Goal: Information Seeking & Learning: Learn about a topic

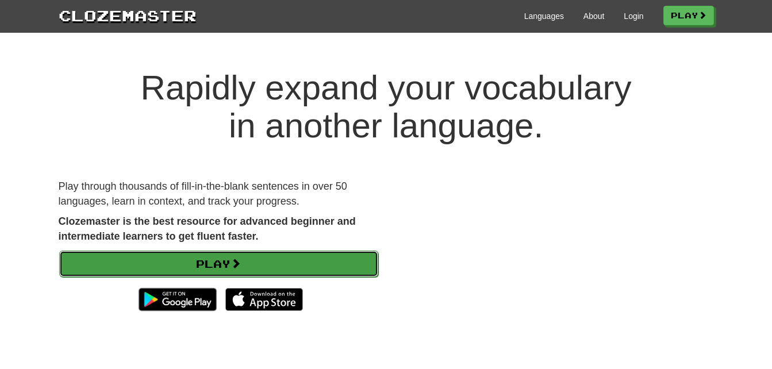
click at [331, 257] on link "Play" at bounding box center [218, 264] width 319 height 26
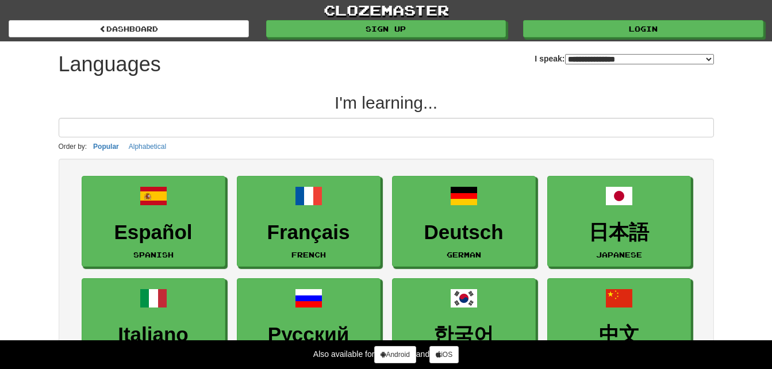
select select "*******"
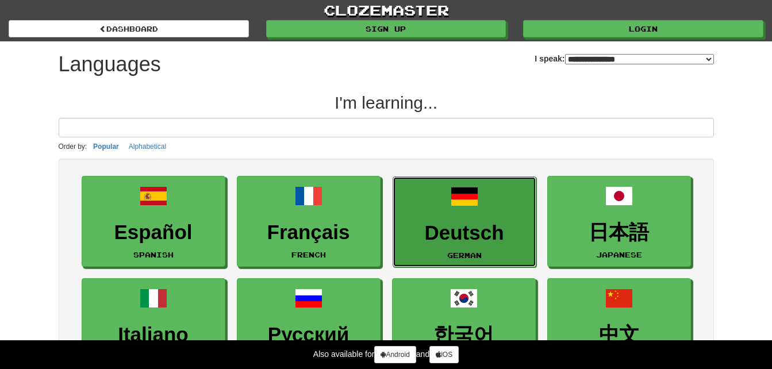
click at [465, 212] on link "Deutsch German" at bounding box center [464, 221] width 144 height 91
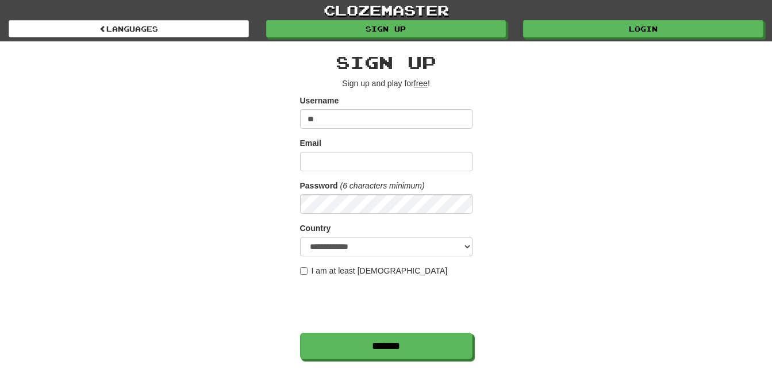
type input "*"
type input "**********"
click at [427, 168] on input "Email" at bounding box center [386, 162] width 172 height 20
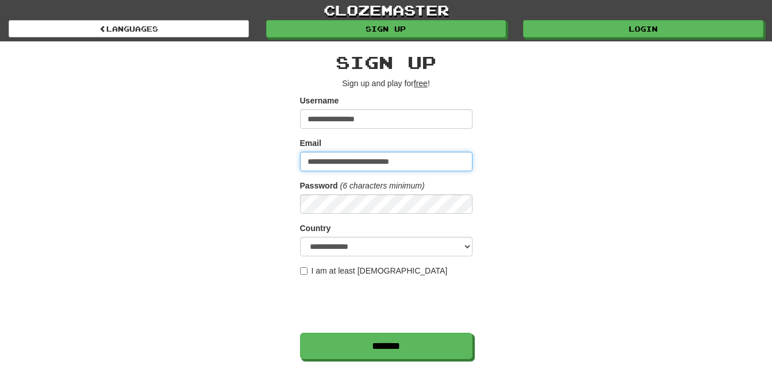
type input "**********"
click at [308, 268] on label "I am at least 16 years old" at bounding box center [374, 270] width 148 height 11
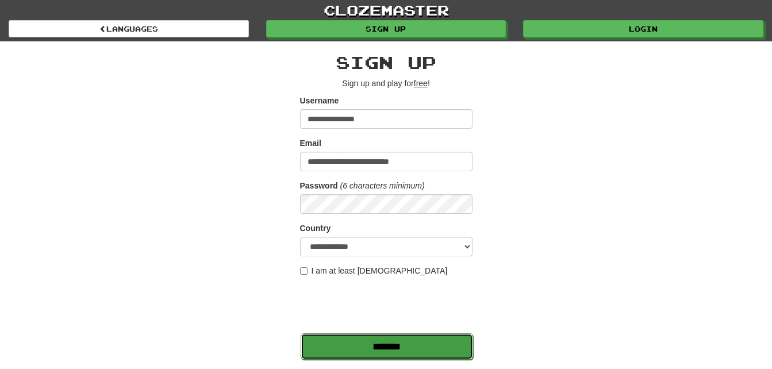
click at [349, 344] on input "*******" at bounding box center [386, 346] width 172 height 26
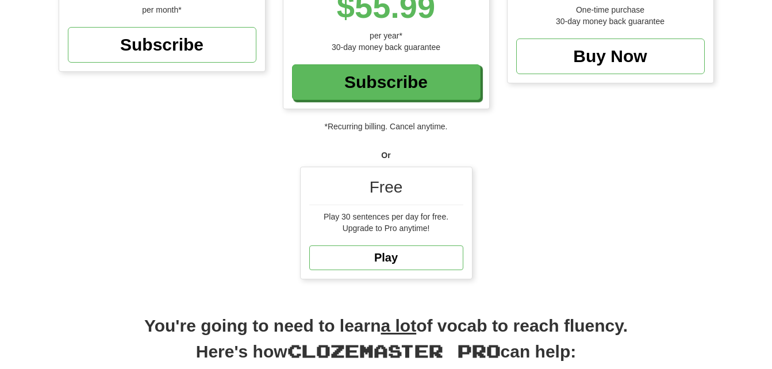
scroll to position [262, 0]
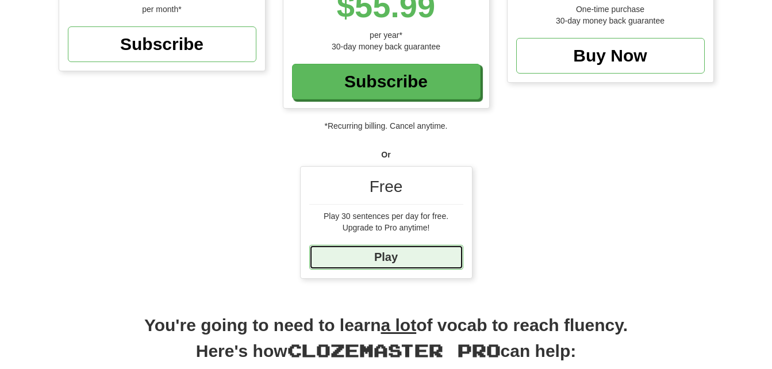
click at [427, 263] on link "Play" at bounding box center [386, 257] width 154 height 25
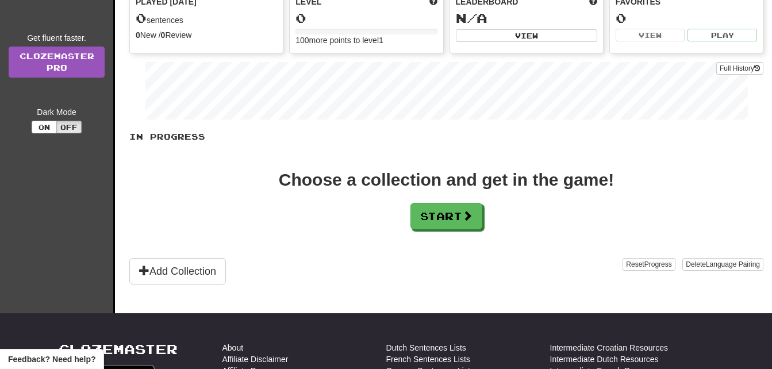
scroll to position [152, 0]
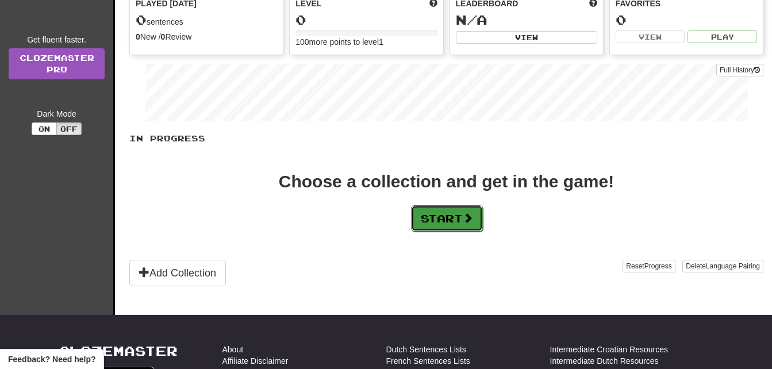
click at [472, 228] on button "Start" at bounding box center [447, 218] width 72 height 26
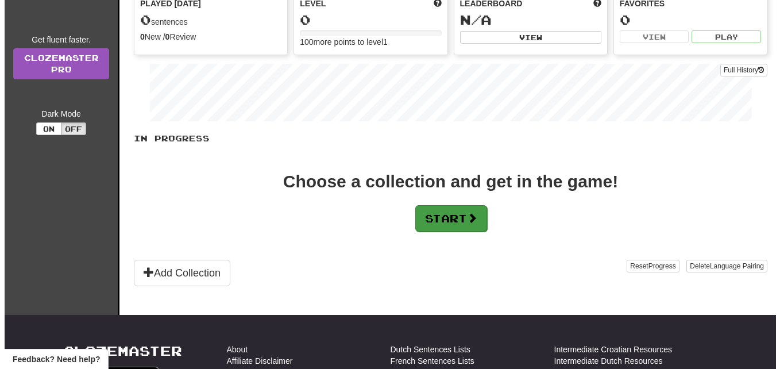
scroll to position [0, 0]
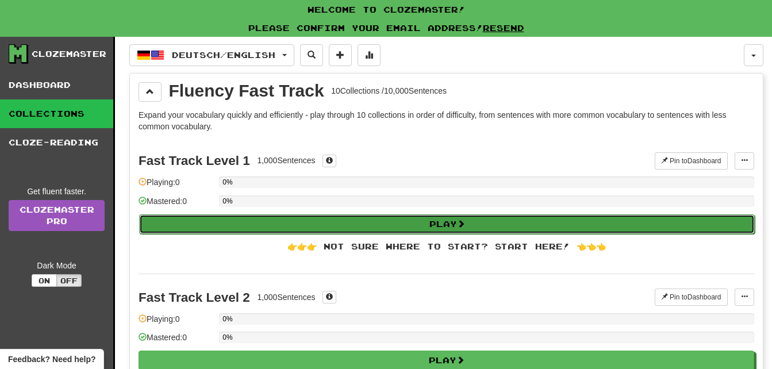
click at [421, 229] on button "Play" at bounding box center [446, 224] width 615 height 20
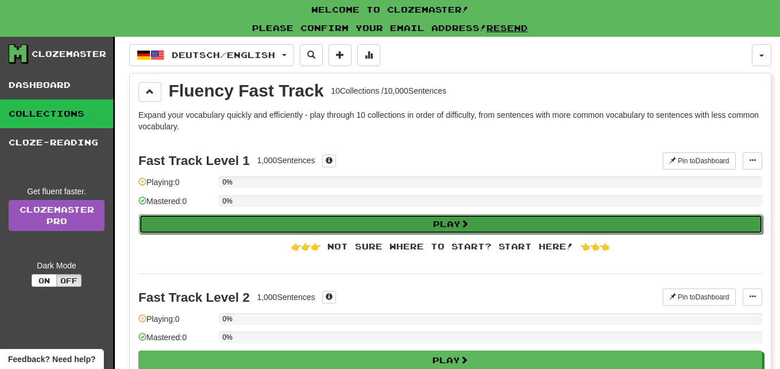
select select "**"
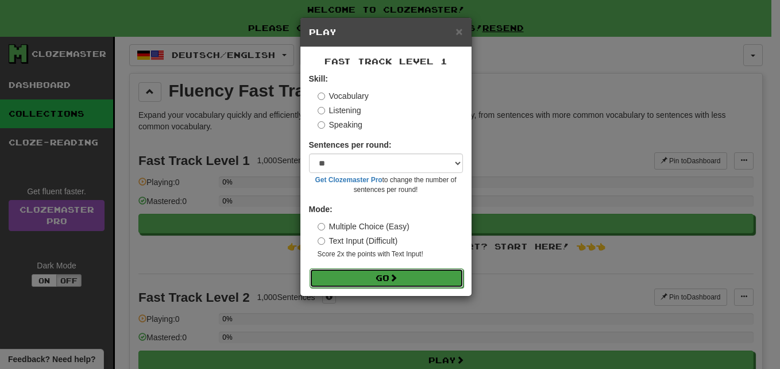
click at [409, 278] on button "Go" at bounding box center [387, 278] width 154 height 20
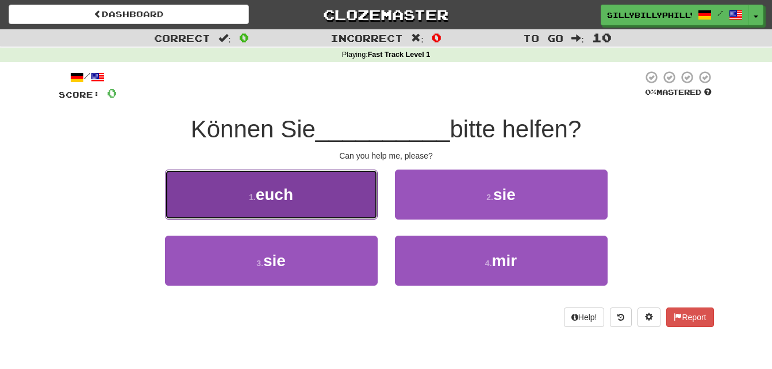
click at [338, 201] on button "1 . euch" at bounding box center [271, 194] width 213 height 50
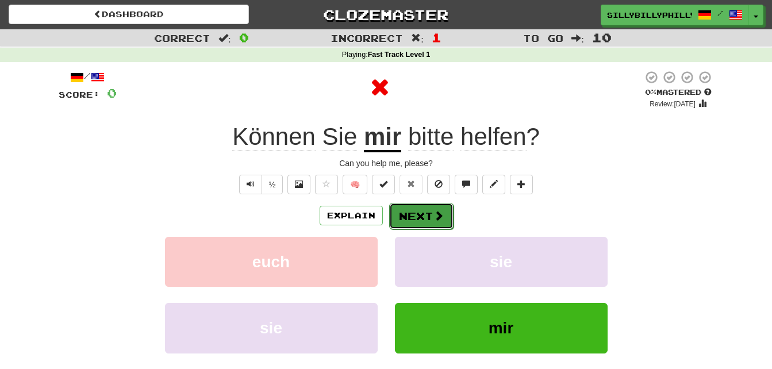
click at [407, 219] on button "Next" at bounding box center [421, 216] width 64 height 26
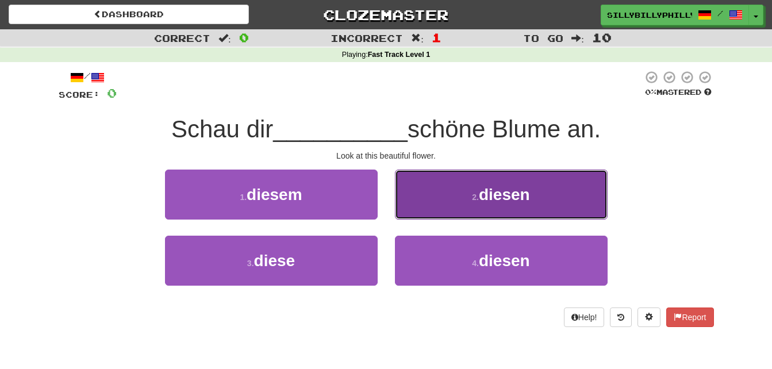
click at [430, 207] on button "2 . diesen" at bounding box center [501, 194] width 213 height 50
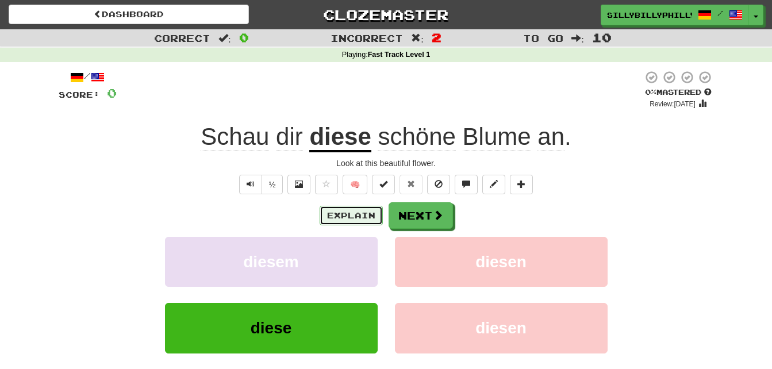
click at [363, 208] on button "Explain" at bounding box center [350, 216] width 63 height 20
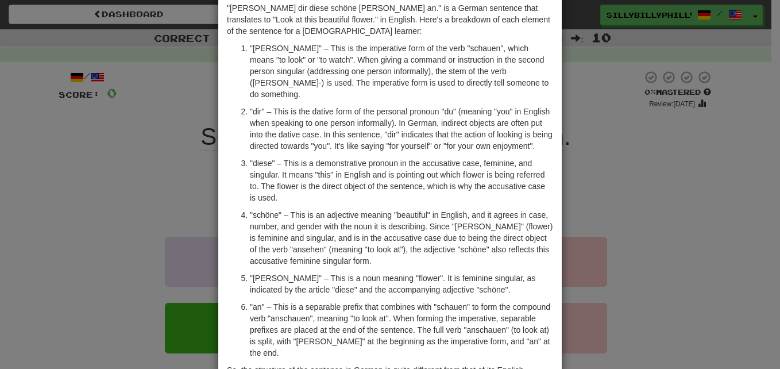
scroll to position [56, 0]
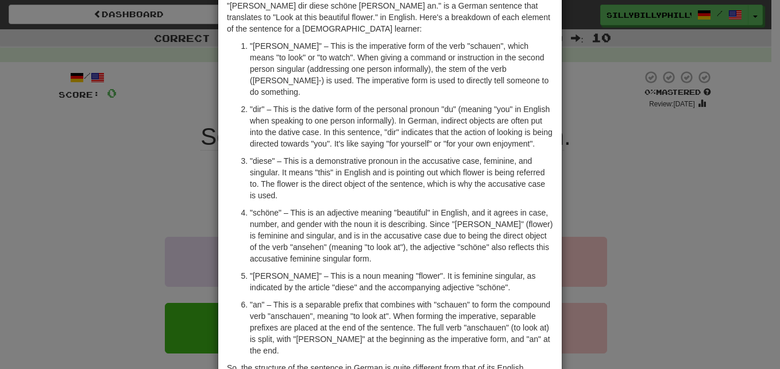
click at [592, 155] on div "× Explanation "Schau dir diese schöne Blume an." is a German sentence that tran…" at bounding box center [390, 184] width 780 height 369
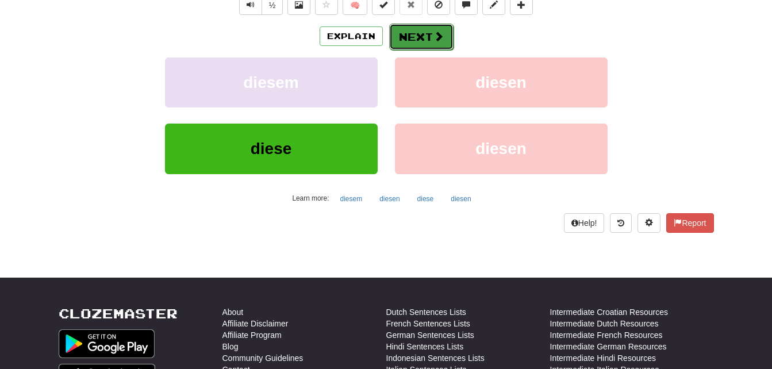
click at [414, 44] on button "Next" at bounding box center [421, 37] width 64 height 26
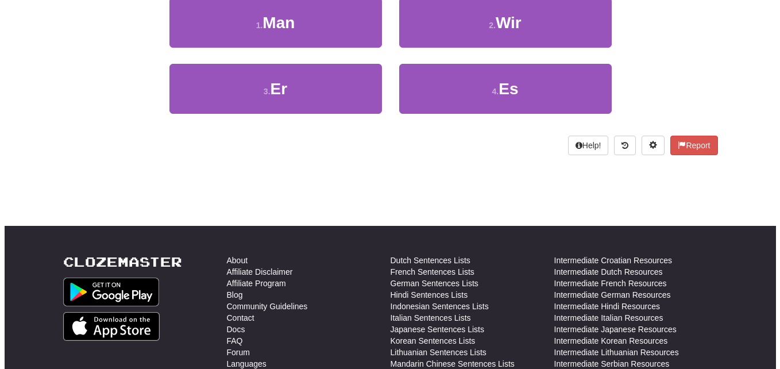
scroll to position [0, 0]
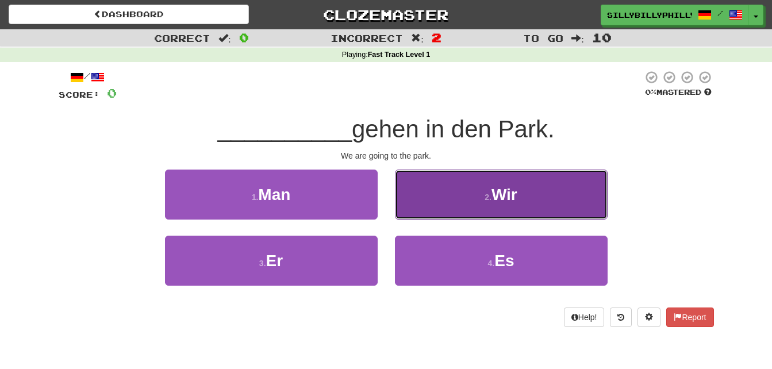
click at [444, 187] on button "2 . Wir" at bounding box center [501, 194] width 213 height 50
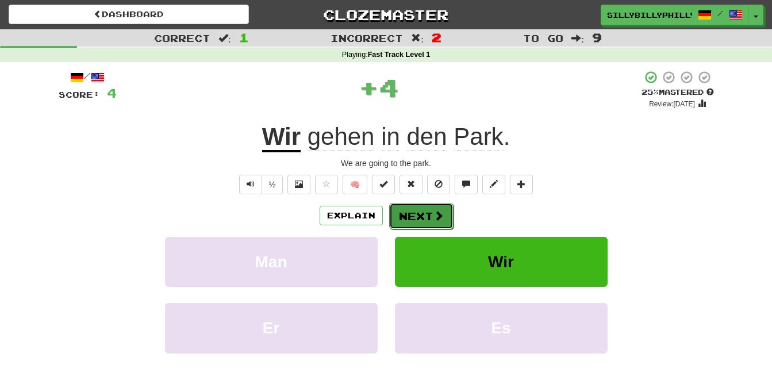
click at [433, 217] on span at bounding box center [438, 215] width 10 height 10
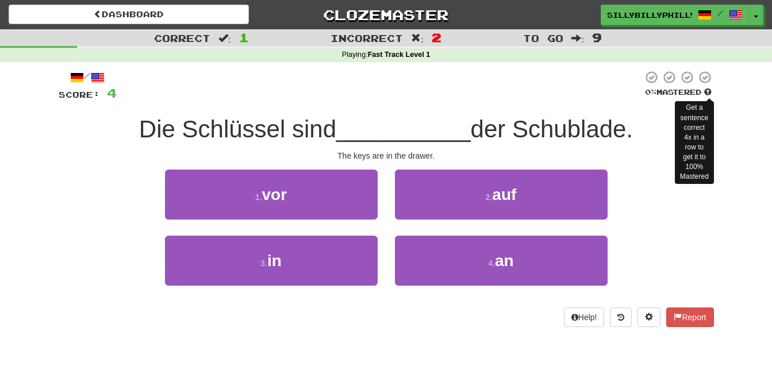
click at [711, 93] on span at bounding box center [707, 91] width 7 height 7
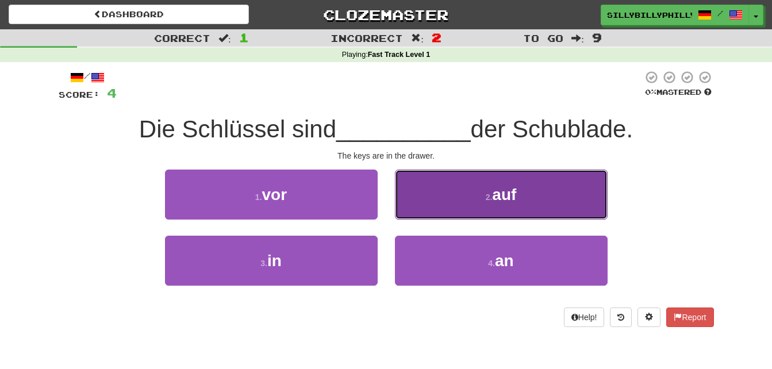
click at [438, 215] on button "2 . auf" at bounding box center [501, 194] width 213 height 50
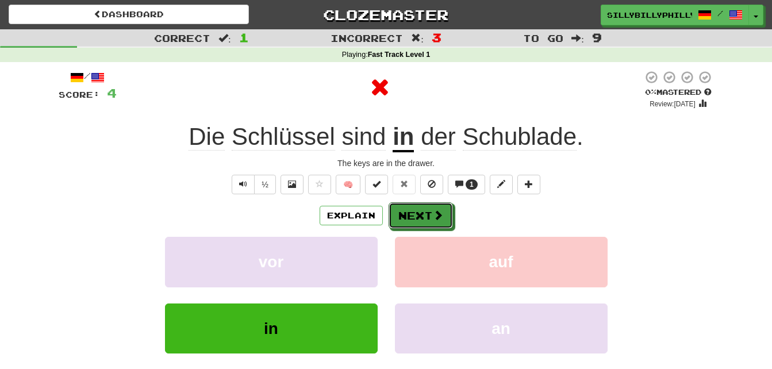
click at [438, 215] on span at bounding box center [438, 215] width 10 height 10
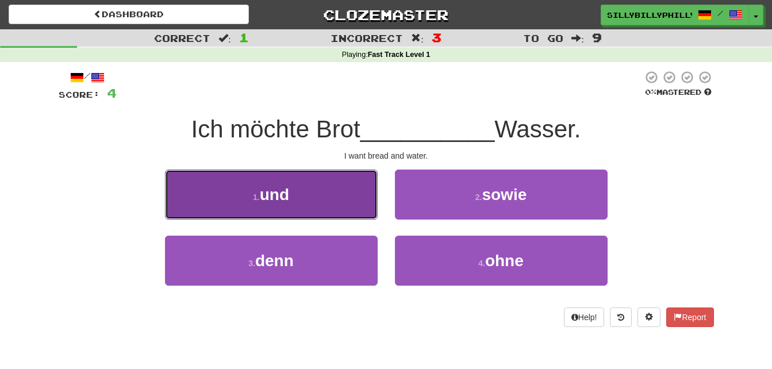
click at [320, 185] on button "1 . und" at bounding box center [271, 194] width 213 height 50
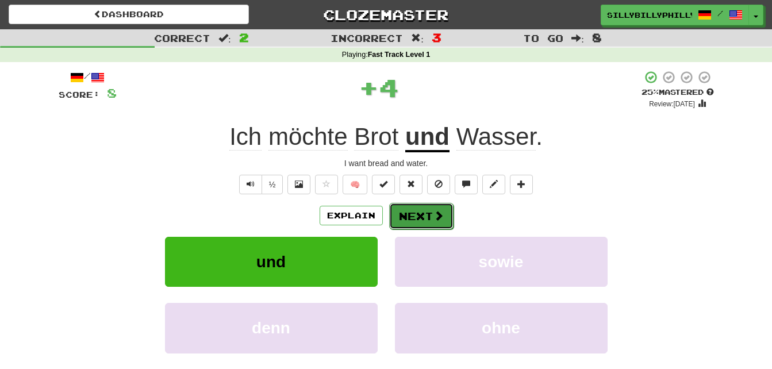
click at [398, 221] on button "Next" at bounding box center [421, 216] width 64 height 26
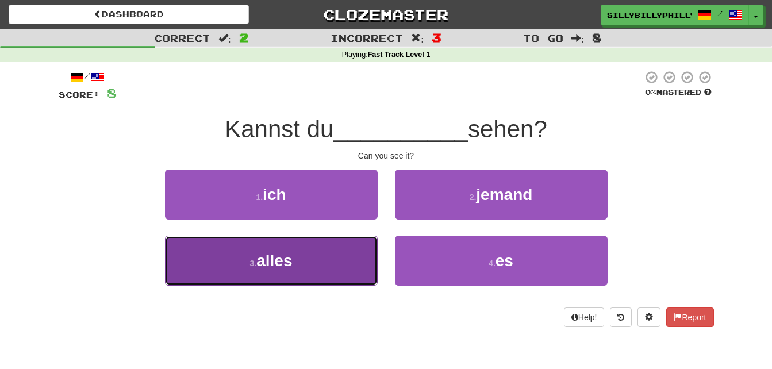
click at [355, 263] on button "3 . alles" at bounding box center [271, 261] width 213 height 50
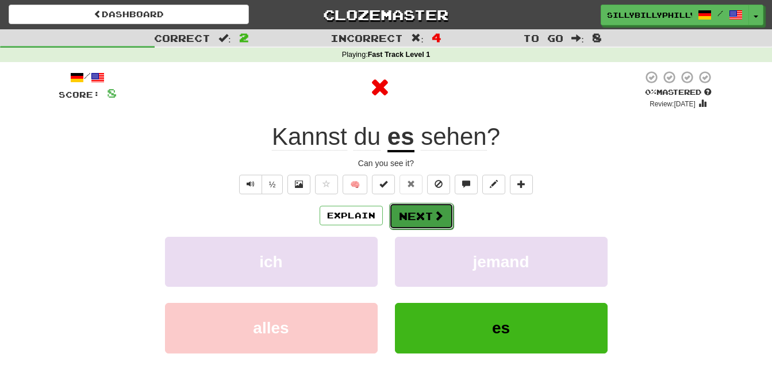
click at [420, 224] on button "Next" at bounding box center [421, 216] width 64 height 26
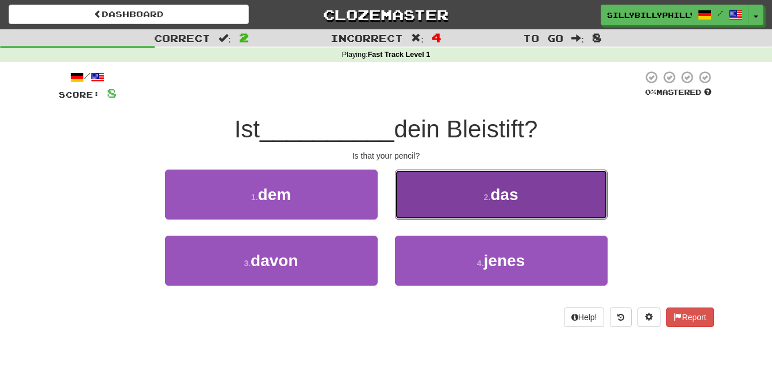
click at [461, 182] on button "2 . das" at bounding box center [501, 194] width 213 height 50
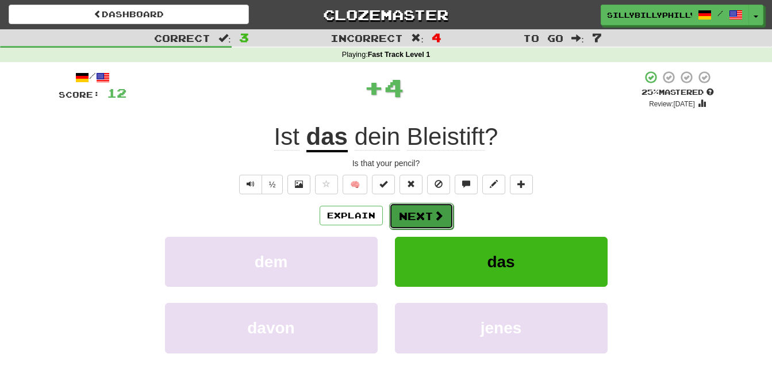
click at [425, 222] on button "Next" at bounding box center [421, 216] width 64 height 26
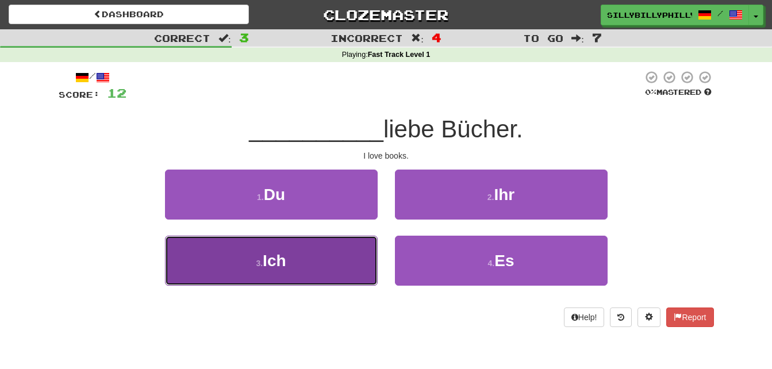
click at [348, 256] on button "3 . Ich" at bounding box center [271, 261] width 213 height 50
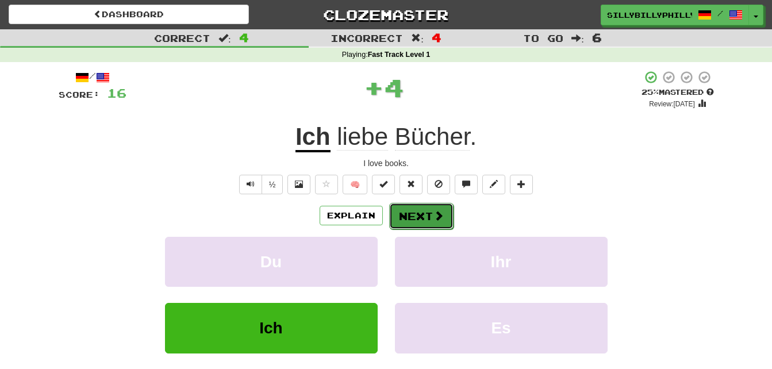
click at [435, 218] on span at bounding box center [438, 215] width 10 height 10
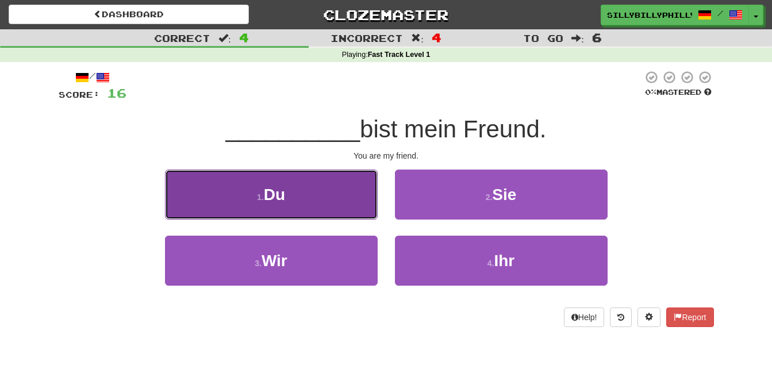
click at [350, 209] on button "1 . Du" at bounding box center [271, 194] width 213 height 50
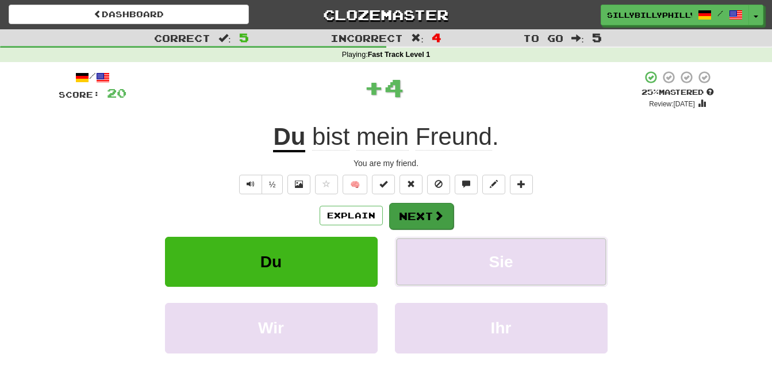
drag, startPoint x: 424, startPoint y: 236, endPoint x: 425, endPoint y: 224, distance: 12.1
click at [425, 224] on div "Explain Next Du Sie Wir Ihr Learn more: Du Sie Wir Ihr" at bounding box center [386, 294] width 655 height 184
click at [425, 224] on button "Next" at bounding box center [421, 216] width 64 height 26
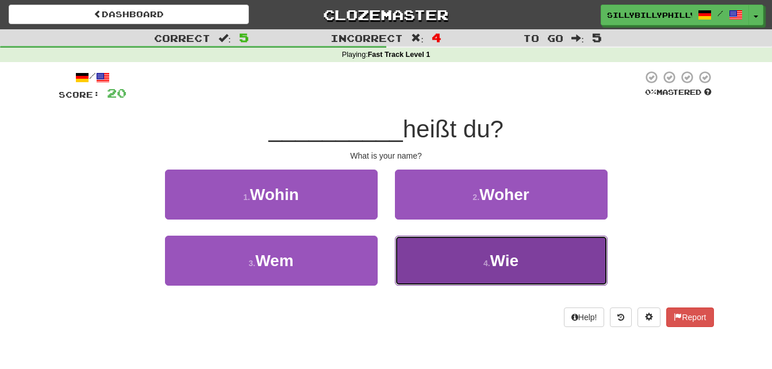
click at [444, 251] on button "4 . Wie" at bounding box center [501, 261] width 213 height 50
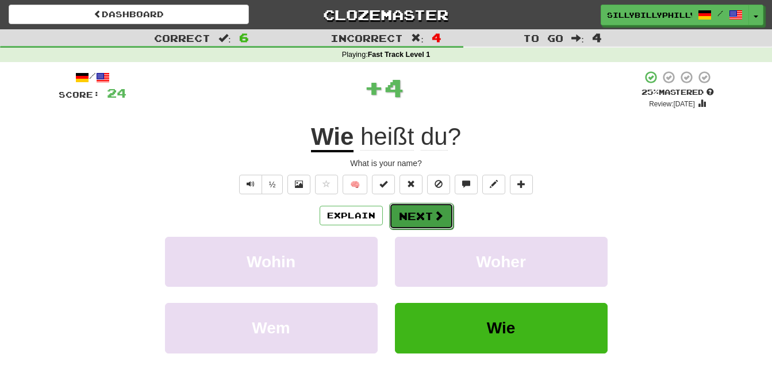
click at [409, 204] on button "Next" at bounding box center [421, 216] width 64 height 26
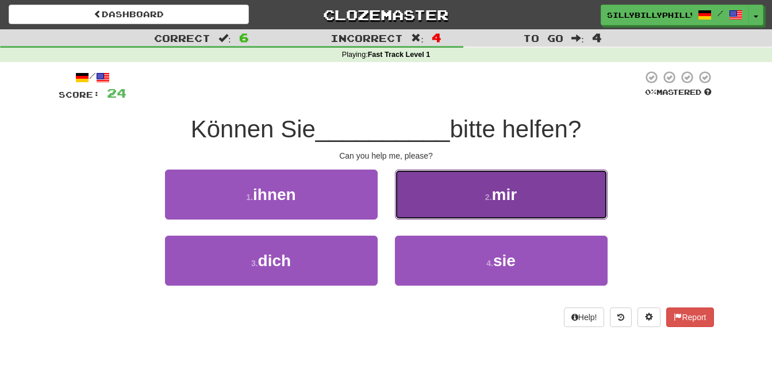
click at [414, 208] on button "2 . mir" at bounding box center [501, 194] width 213 height 50
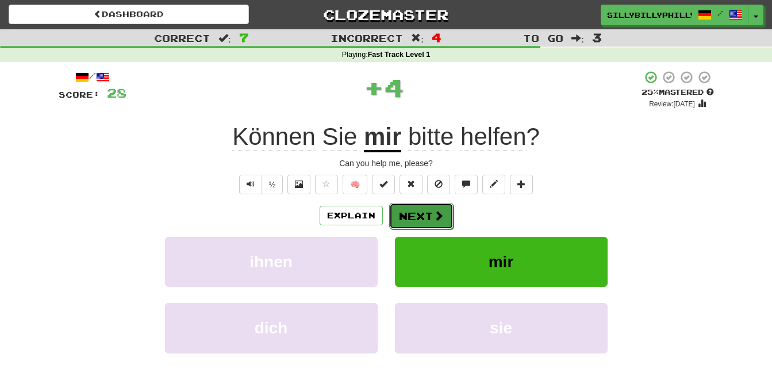
click at [414, 215] on button "Next" at bounding box center [421, 216] width 64 height 26
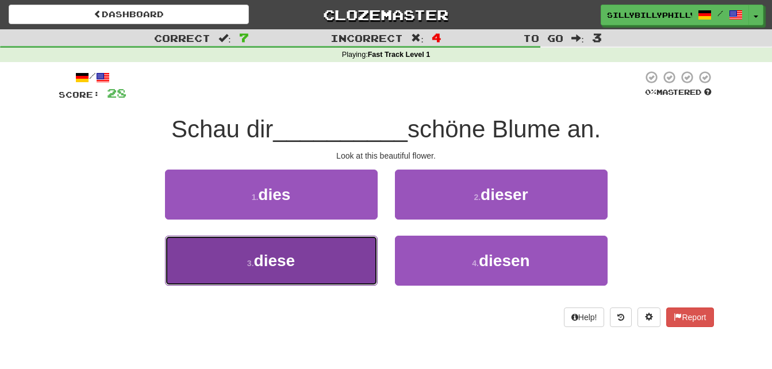
click at [369, 260] on button "3 . diese" at bounding box center [271, 261] width 213 height 50
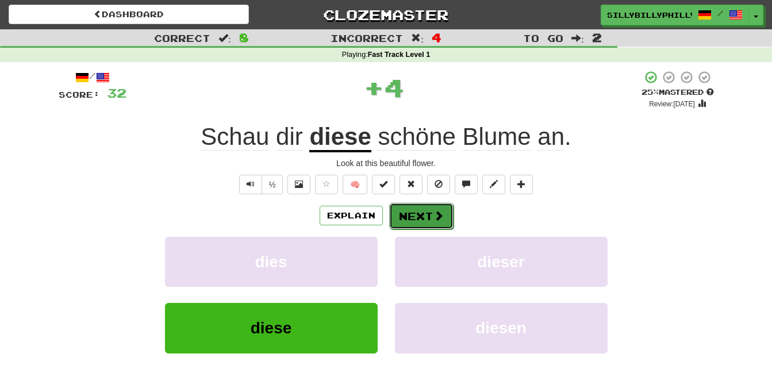
click at [417, 209] on button "Next" at bounding box center [421, 216] width 64 height 26
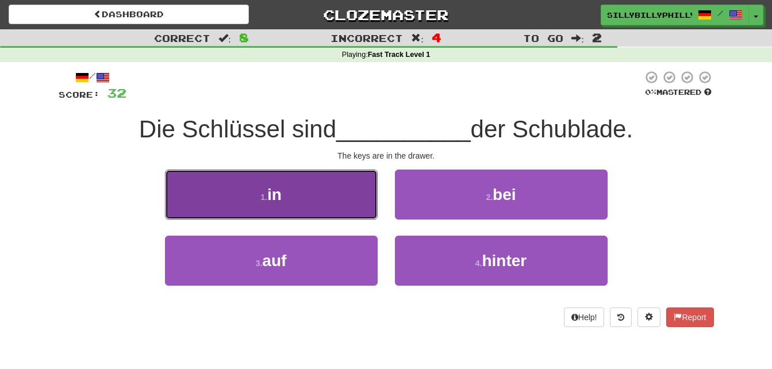
click at [343, 218] on button "1 . in" at bounding box center [271, 194] width 213 height 50
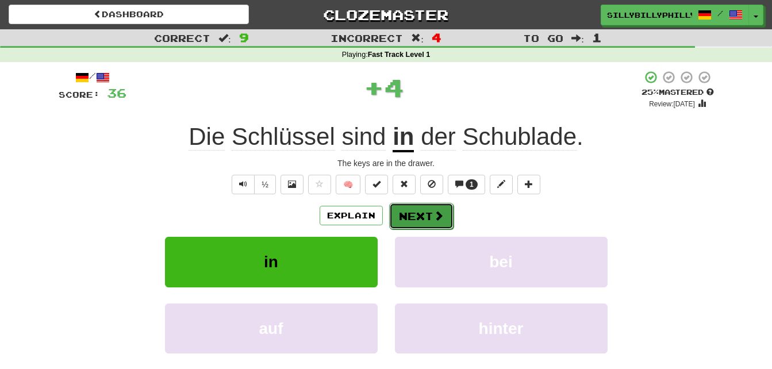
click at [407, 217] on button "Next" at bounding box center [421, 216] width 64 height 26
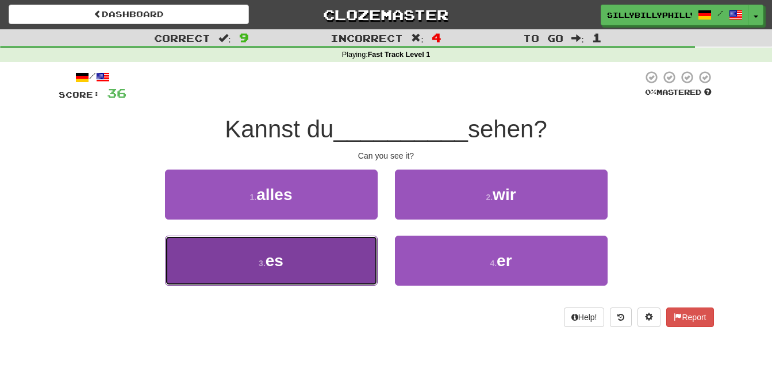
click at [356, 247] on button "3 . es" at bounding box center [271, 261] width 213 height 50
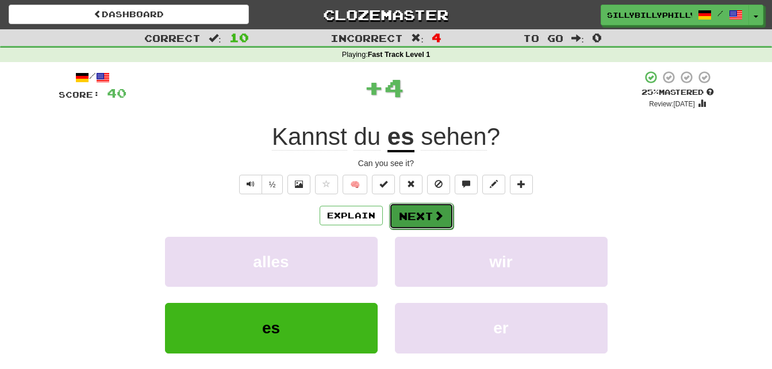
click at [436, 213] on span at bounding box center [438, 215] width 10 height 10
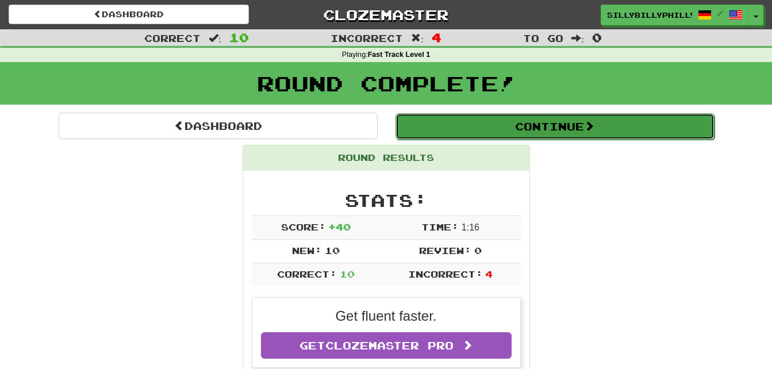
click at [519, 123] on button "Continue" at bounding box center [554, 126] width 319 height 26
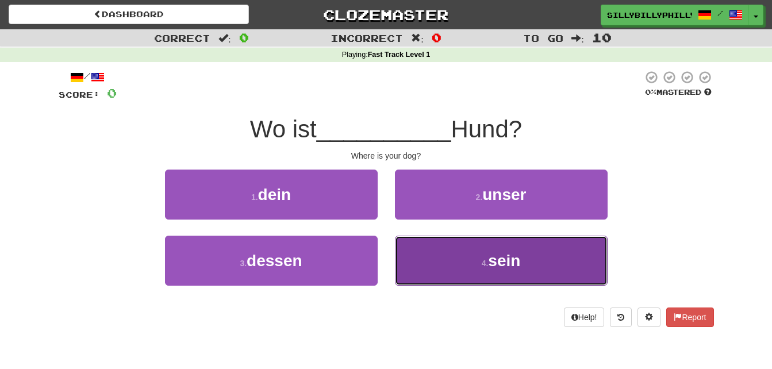
click at [420, 261] on button "4 . sein" at bounding box center [501, 261] width 213 height 50
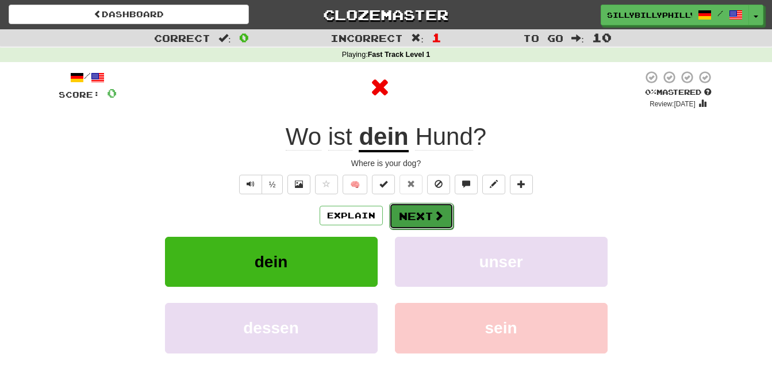
click at [428, 222] on button "Next" at bounding box center [421, 216] width 64 height 26
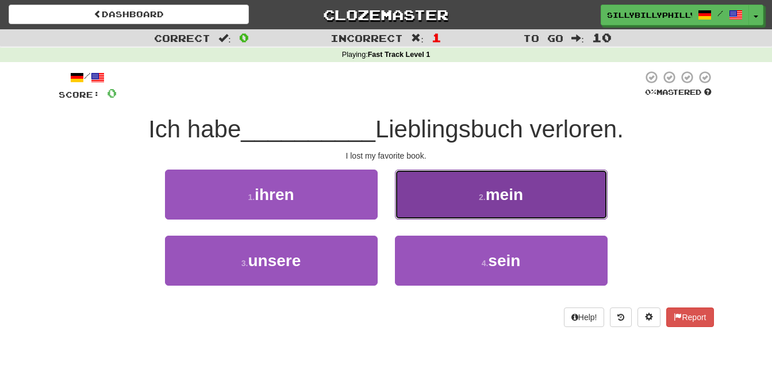
click at [413, 192] on button "2 . mein" at bounding box center [501, 194] width 213 height 50
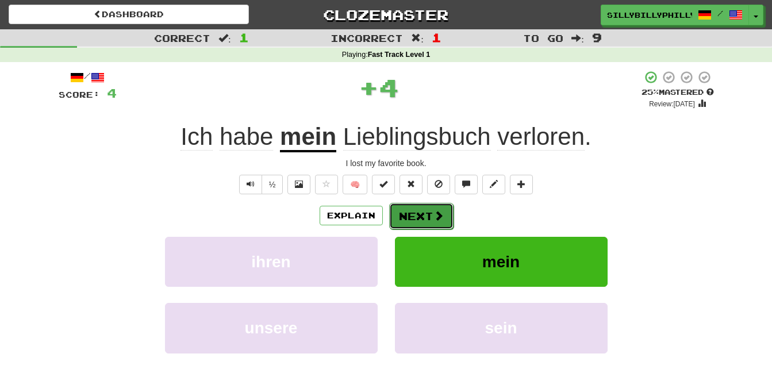
click at [415, 207] on button "Next" at bounding box center [421, 216] width 64 height 26
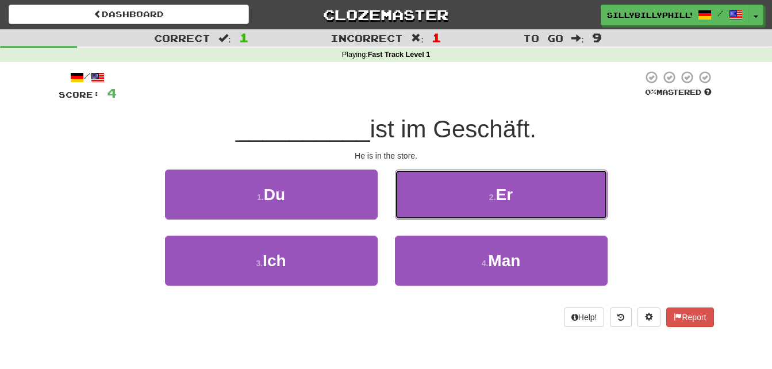
click at [415, 207] on button "2 . Er" at bounding box center [501, 194] width 213 height 50
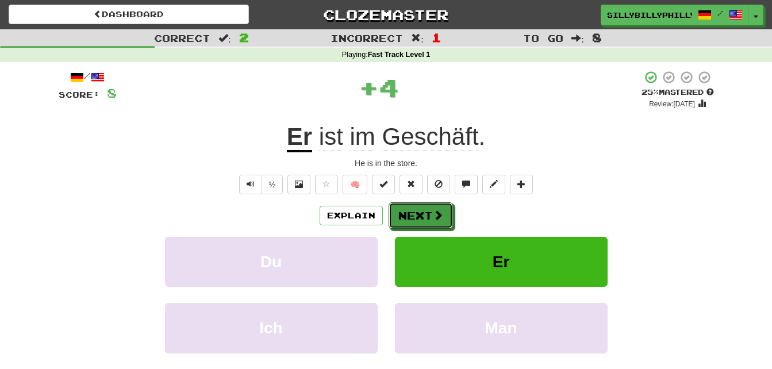
click at [415, 207] on button "Next" at bounding box center [420, 215] width 64 height 26
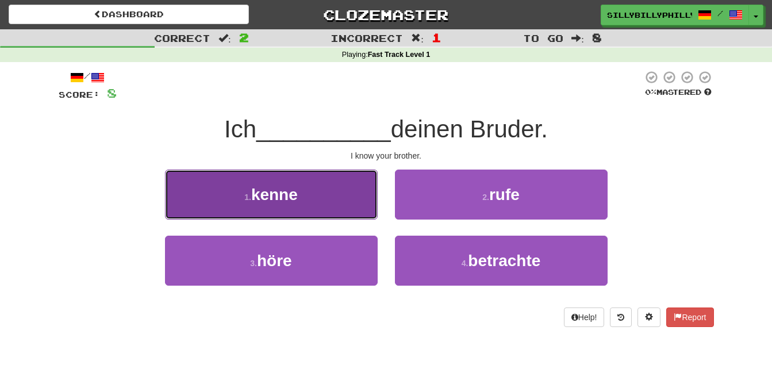
click at [367, 218] on button "1 . kenne" at bounding box center [271, 194] width 213 height 50
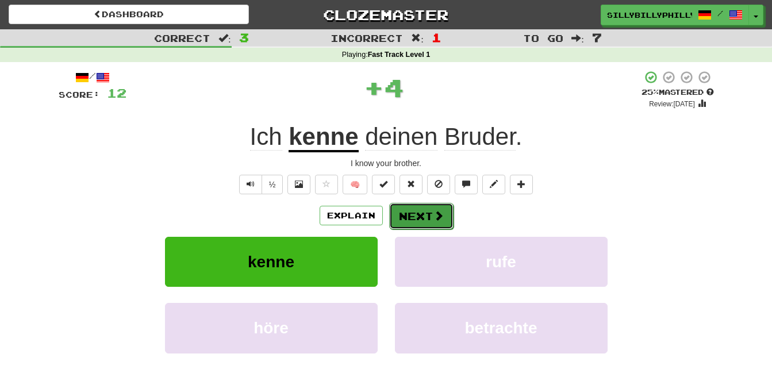
click at [420, 211] on button "Next" at bounding box center [421, 216] width 64 height 26
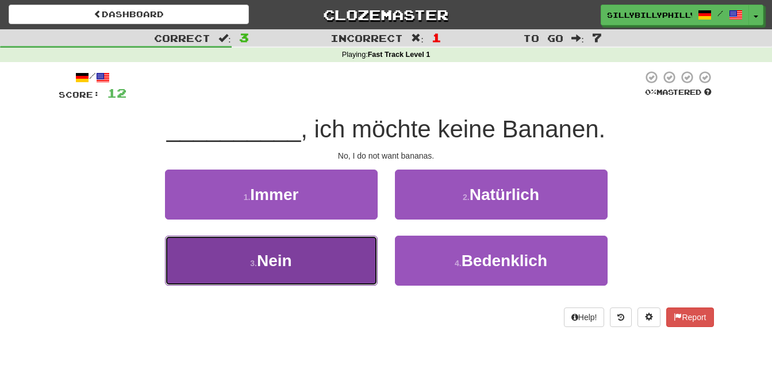
click at [341, 266] on button "3 . Nein" at bounding box center [271, 261] width 213 height 50
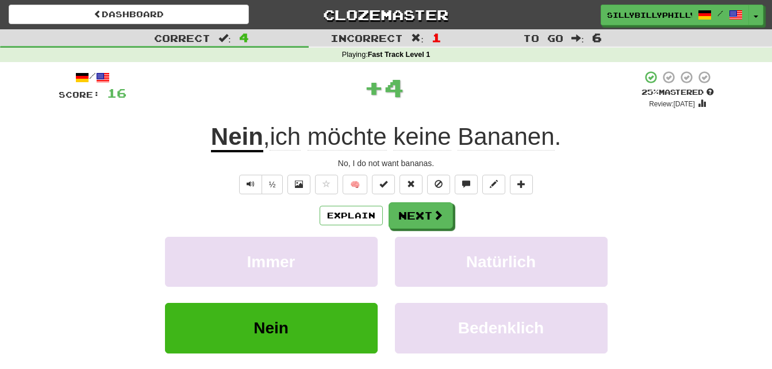
click at [398, 230] on div "Explain Next Immer Natürlich Nein Bedenklich Learn more: Immer Natürlich Nein B…" at bounding box center [386, 294] width 655 height 184
click at [419, 210] on button "Next" at bounding box center [421, 216] width 64 height 26
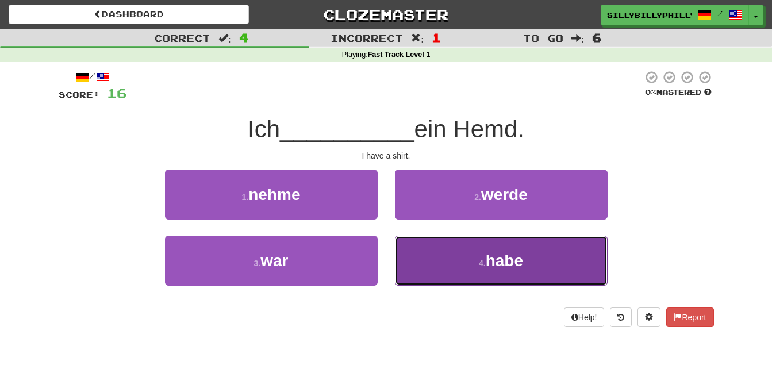
click at [430, 255] on button "4 . habe" at bounding box center [501, 261] width 213 height 50
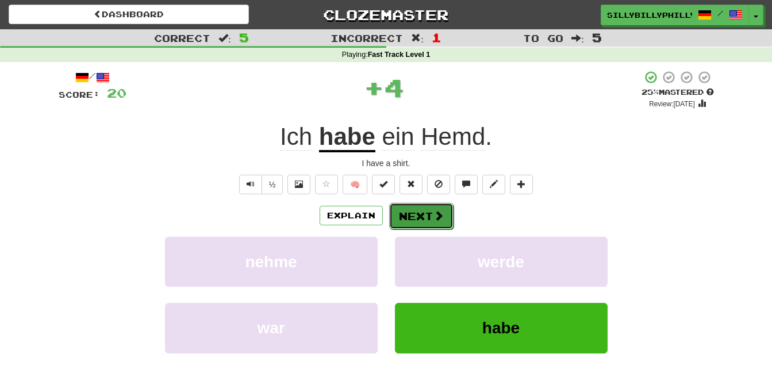
click at [418, 214] on button "Next" at bounding box center [421, 216] width 64 height 26
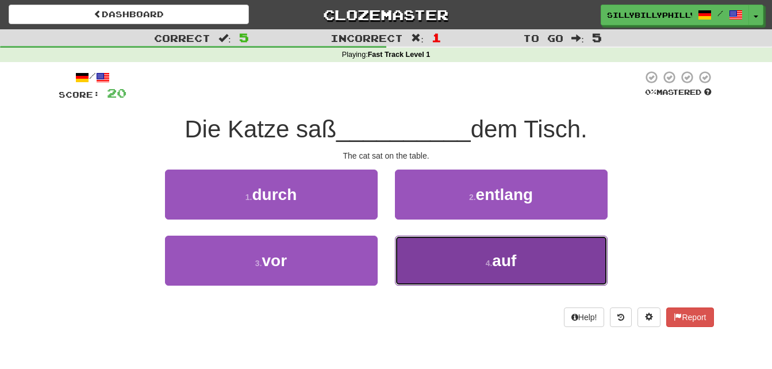
click at [403, 256] on button "4 . auf" at bounding box center [501, 261] width 213 height 50
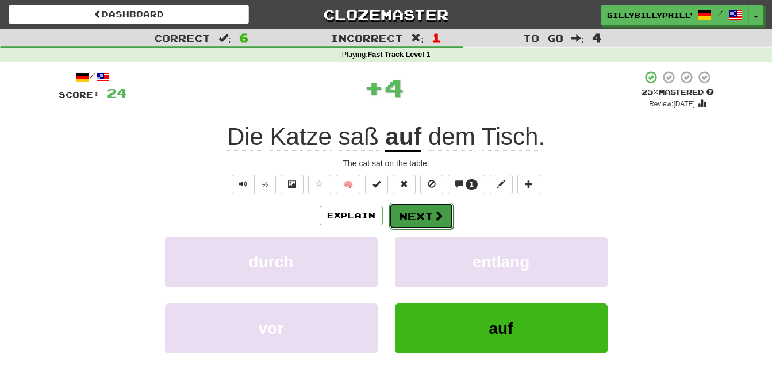
click at [418, 217] on button "Next" at bounding box center [421, 216] width 64 height 26
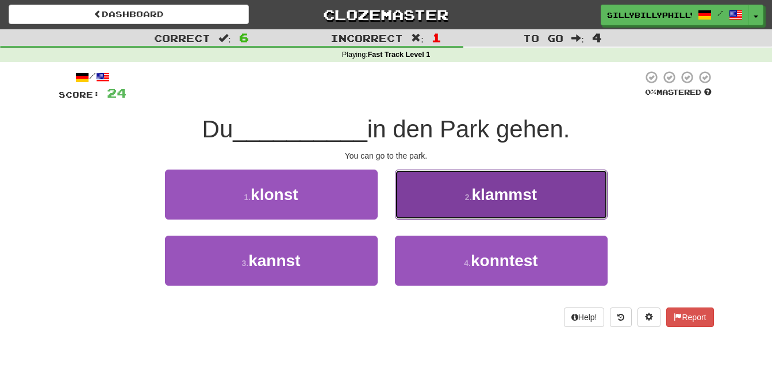
click at [437, 203] on button "2 . klammst" at bounding box center [501, 194] width 213 height 50
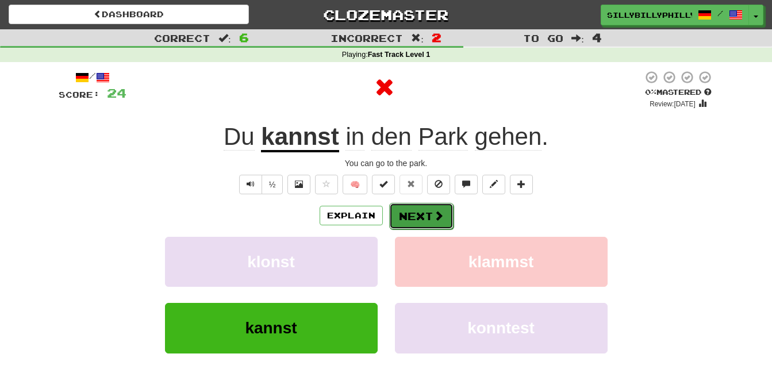
click at [435, 214] on span at bounding box center [438, 215] width 10 height 10
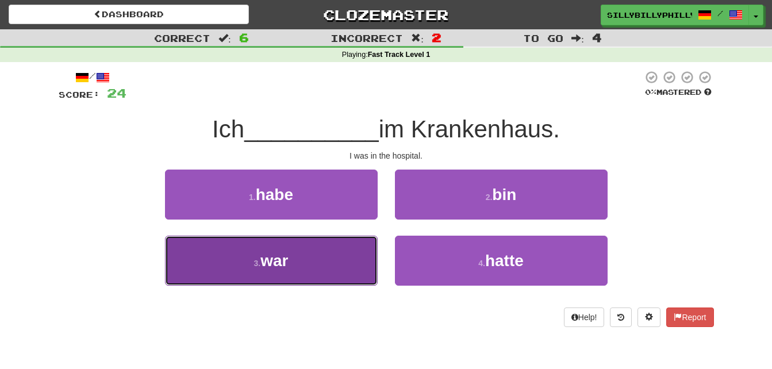
click at [367, 242] on button "3 . war" at bounding box center [271, 261] width 213 height 50
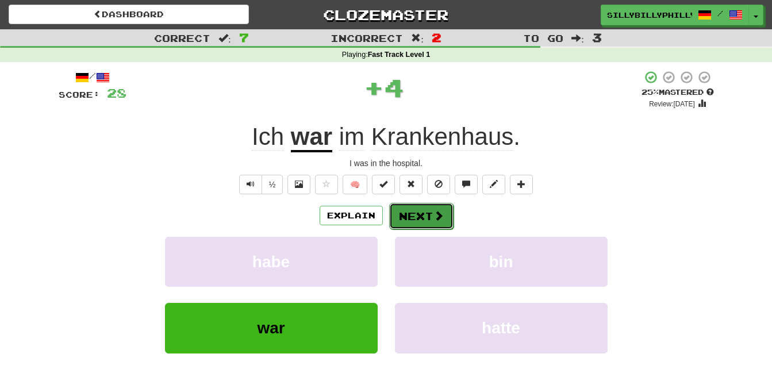
click at [411, 217] on button "Next" at bounding box center [421, 216] width 64 height 26
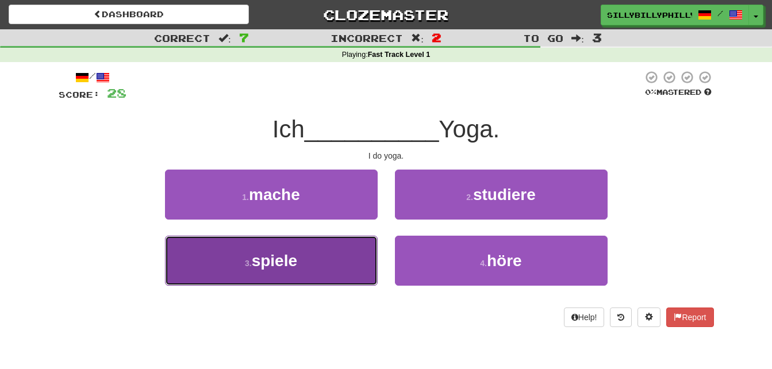
click at [363, 243] on button "3 . spiele" at bounding box center [271, 261] width 213 height 50
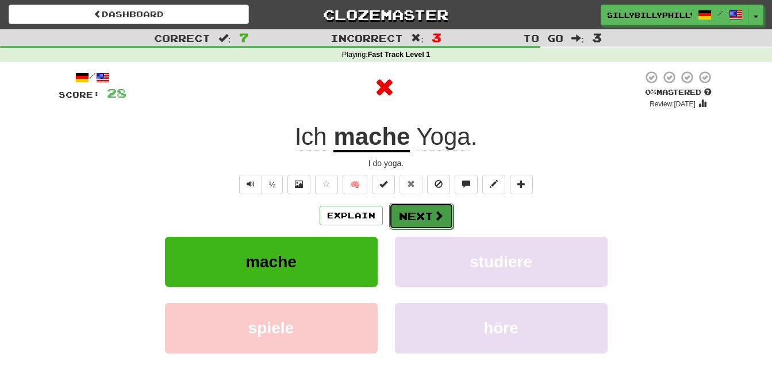
click at [414, 214] on button "Next" at bounding box center [421, 216] width 64 height 26
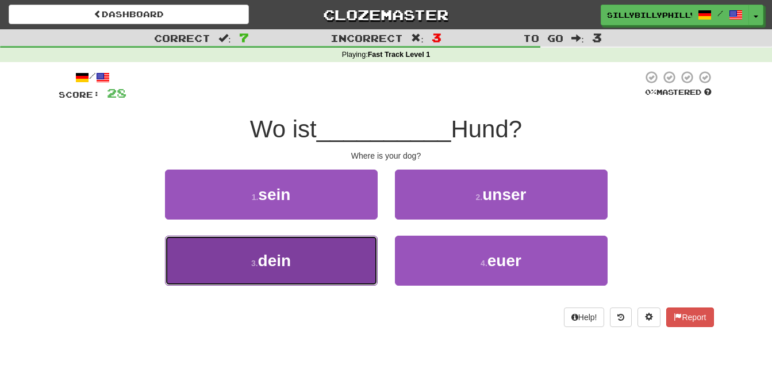
click at [349, 252] on button "3 . dein" at bounding box center [271, 261] width 213 height 50
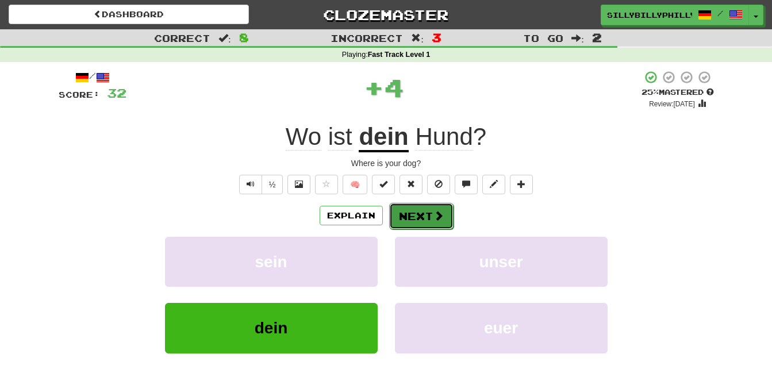
click at [434, 213] on span at bounding box center [438, 215] width 10 height 10
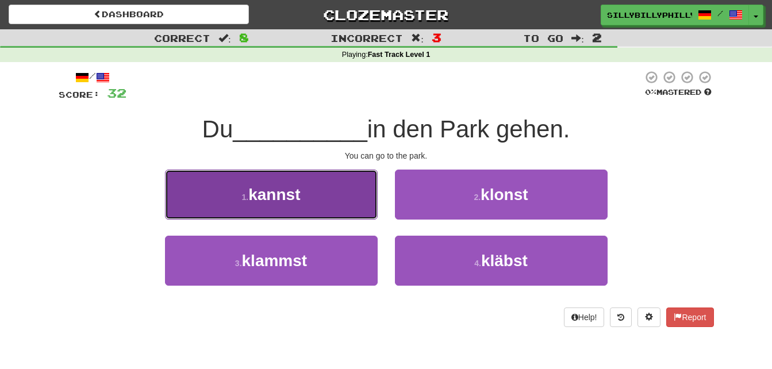
click at [347, 195] on button "1 . kannst" at bounding box center [271, 194] width 213 height 50
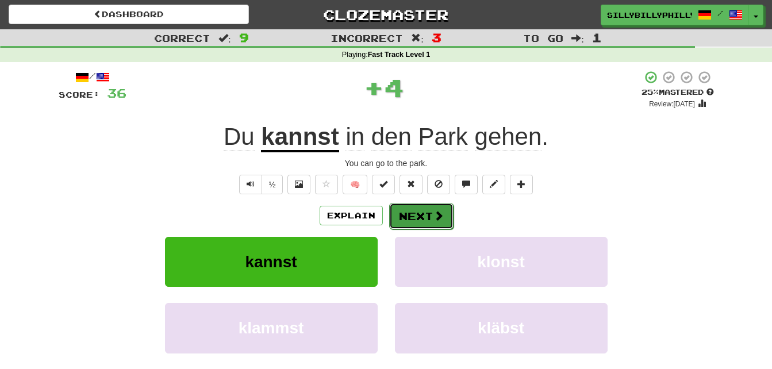
click at [427, 224] on button "Next" at bounding box center [421, 216] width 64 height 26
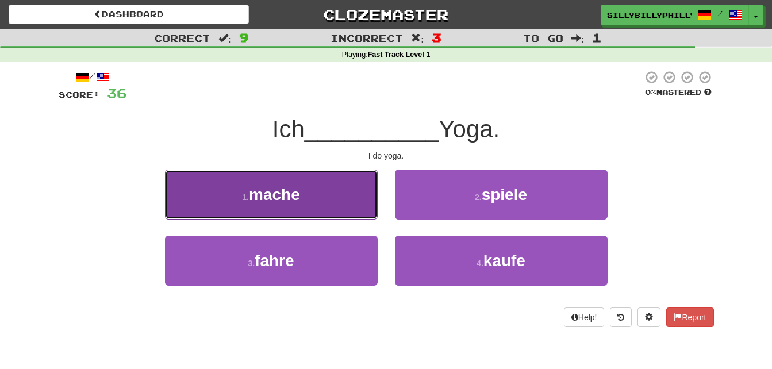
click at [336, 205] on button "1 . mache" at bounding box center [271, 194] width 213 height 50
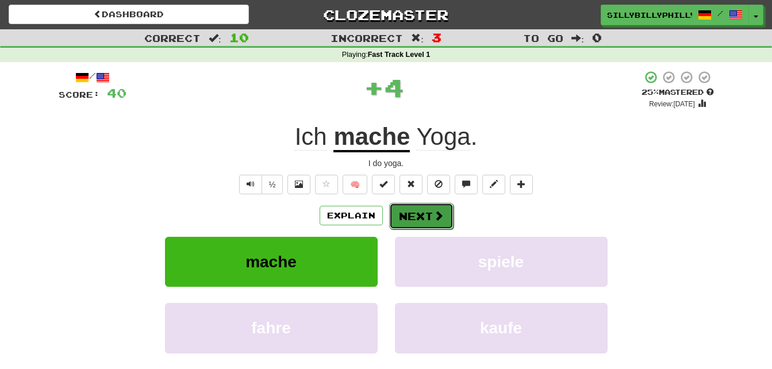
click at [410, 210] on button "Next" at bounding box center [421, 216] width 64 height 26
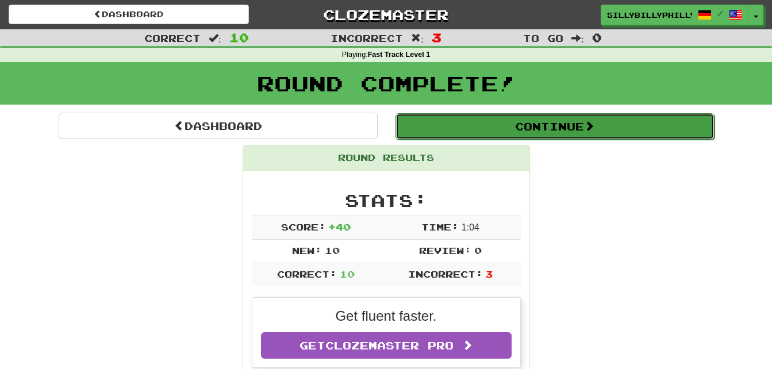
click at [511, 115] on button "Continue" at bounding box center [554, 126] width 319 height 26
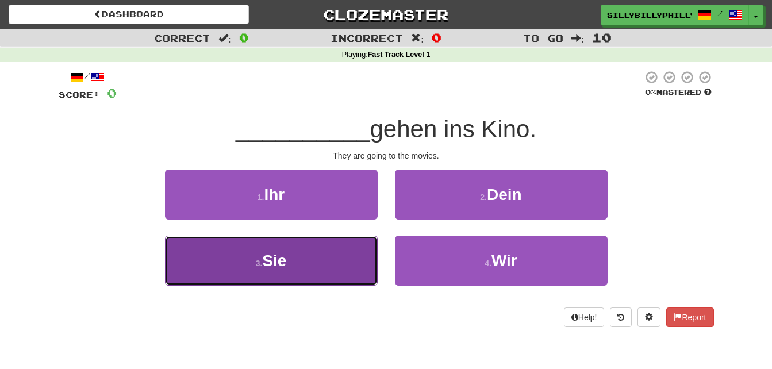
click at [345, 258] on button "3 . Sie" at bounding box center [271, 261] width 213 height 50
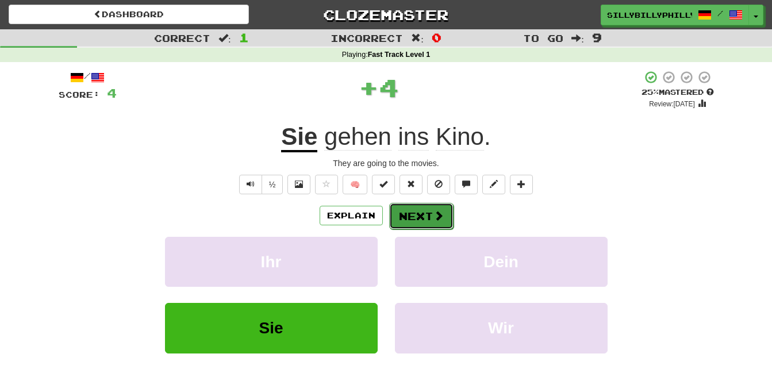
click at [420, 217] on button "Next" at bounding box center [421, 216] width 64 height 26
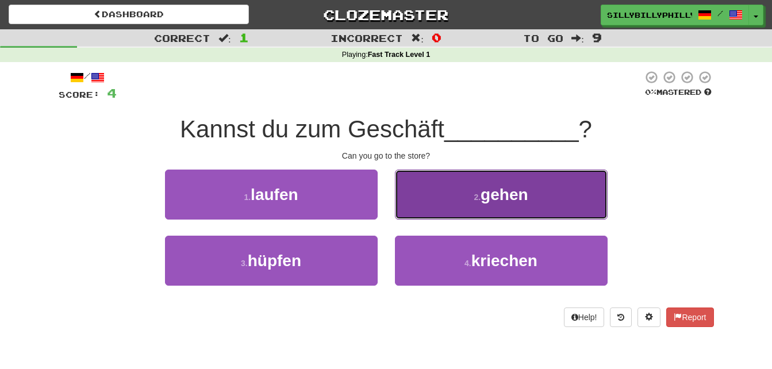
click at [442, 182] on button "2 . gehen" at bounding box center [501, 194] width 213 height 50
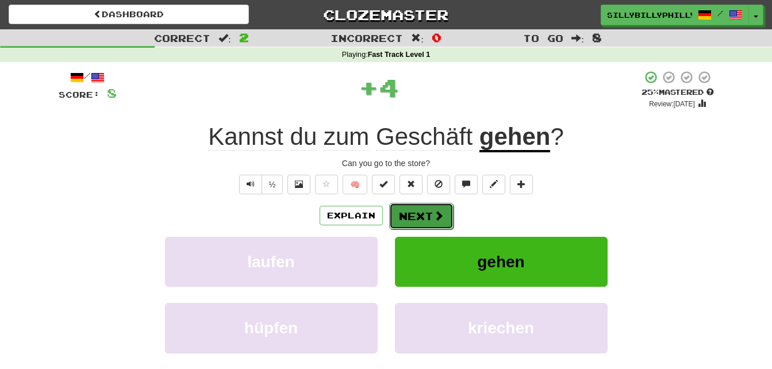
click at [435, 214] on span at bounding box center [438, 215] width 10 height 10
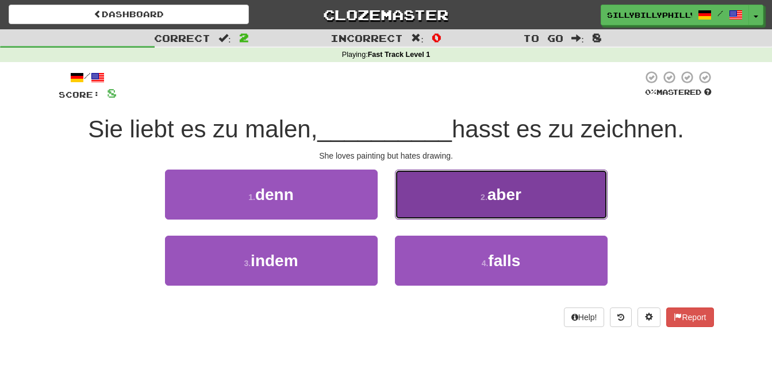
click at [443, 207] on button "2 . aber" at bounding box center [501, 194] width 213 height 50
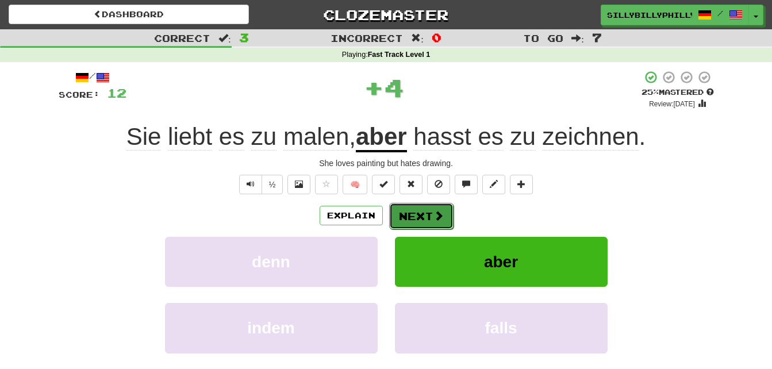
click at [426, 209] on button "Next" at bounding box center [421, 216] width 64 height 26
